Goal: Task Accomplishment & Management: Manage account settings

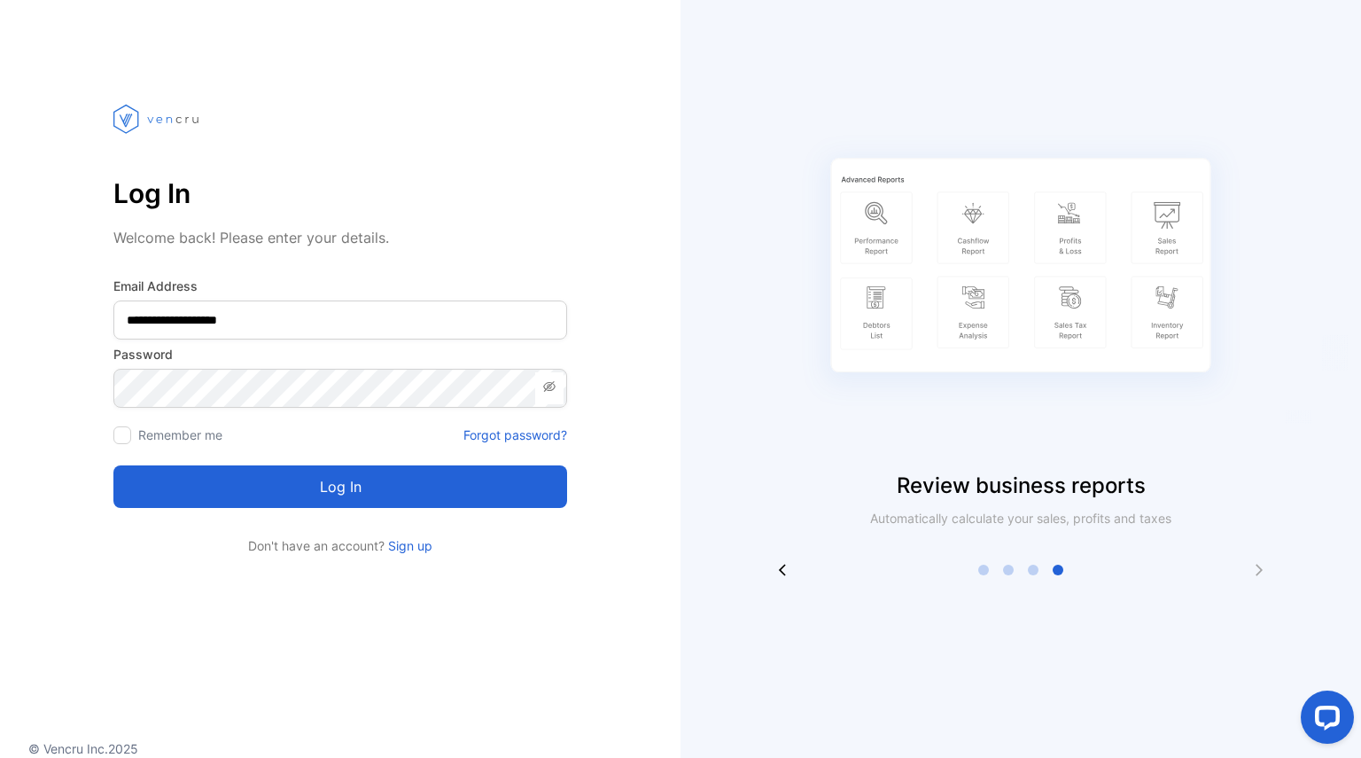
click at [394, 483] on button "Log in" at bounding box center [340, 486] width 454 height 43
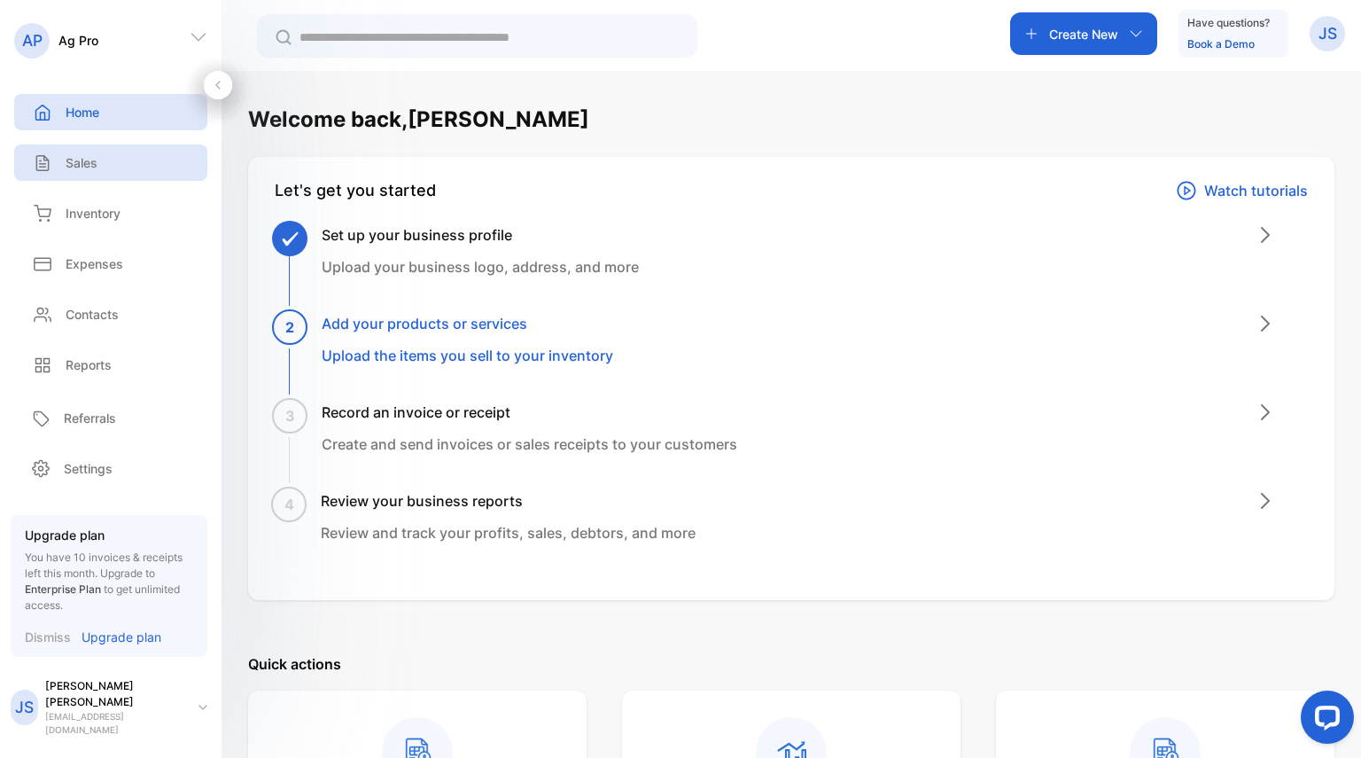
click at [64, 156] on div "Sales" at bounding box center [62, 162] width 69 height 19
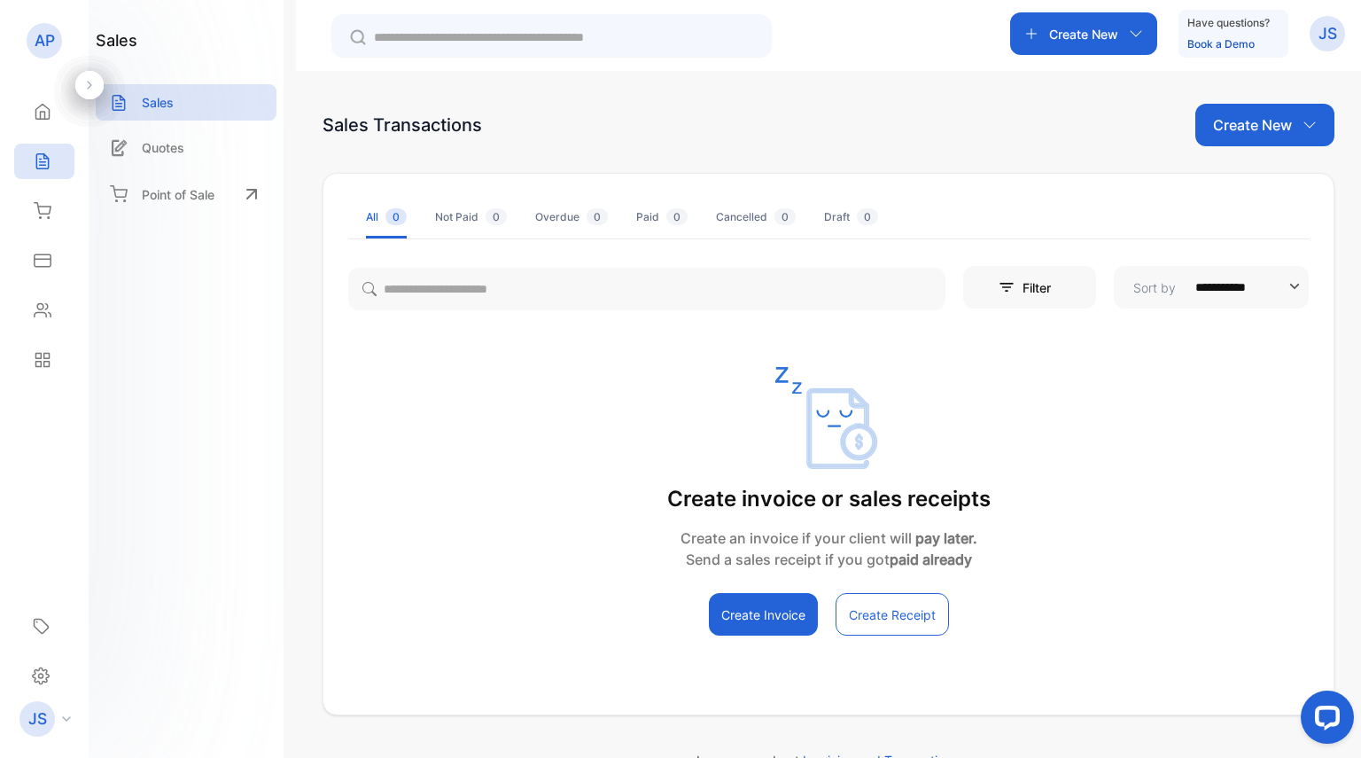
click at [1323, 42] on p "JS" at bounding box center [1328, 33] width 19 height 23
click at [1261, 150] on span "Logout" at bounding box center [1243, 145] width 50 height 19
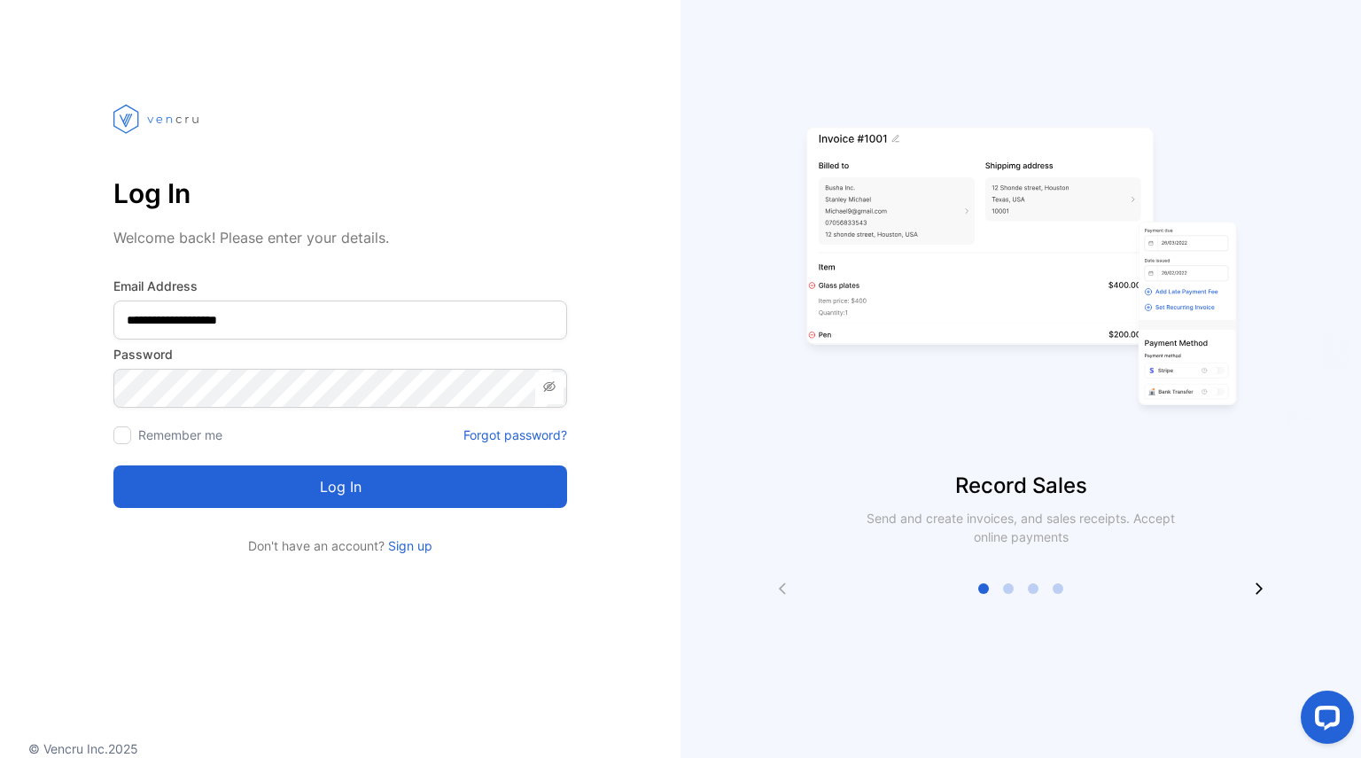
click at [308, 488] on button "Log in" at bounding box center [340, 486] width 454 height 43
